Goal: Find specific page/section: Find specific page/section

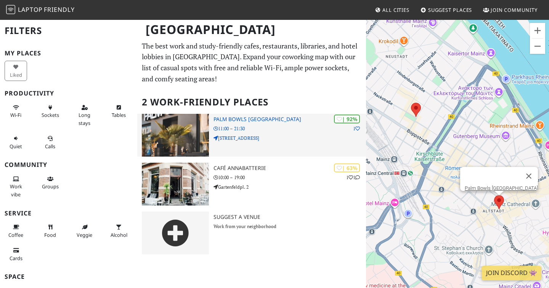
click at [247, 120] on h3 "Palm Bowls [GEOGRAPHIC_DATA]" at bounding box center [290, 119] width 153 height 6
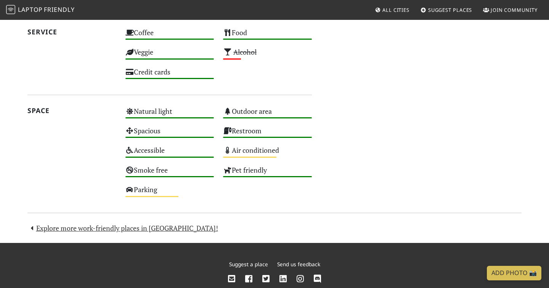
scroll to position [439, 0]
